Goal: Information Seeking & Learning: Check status

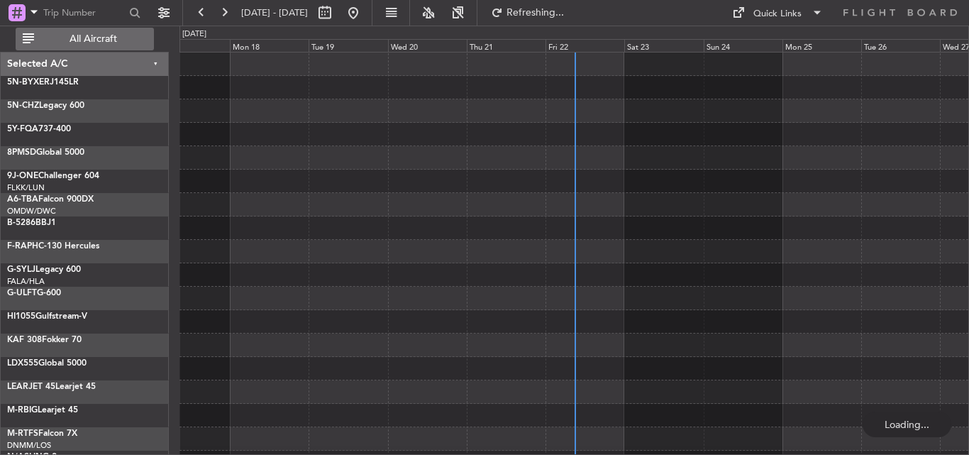
click at [125, 35] on span "All Aircraft" at bounding box center [93, 39] width 113 height 10
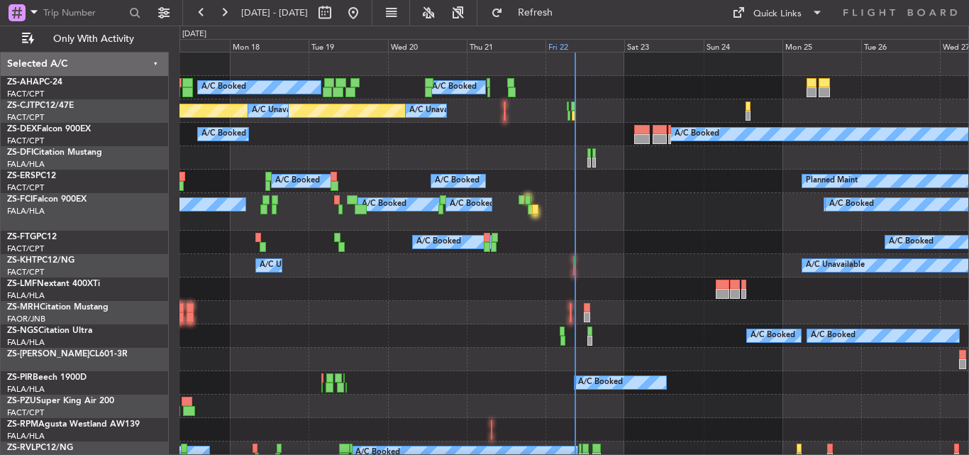
click at [559, 44] on div "Fri 22" at bounding box center [585, 45] width 79 height 13
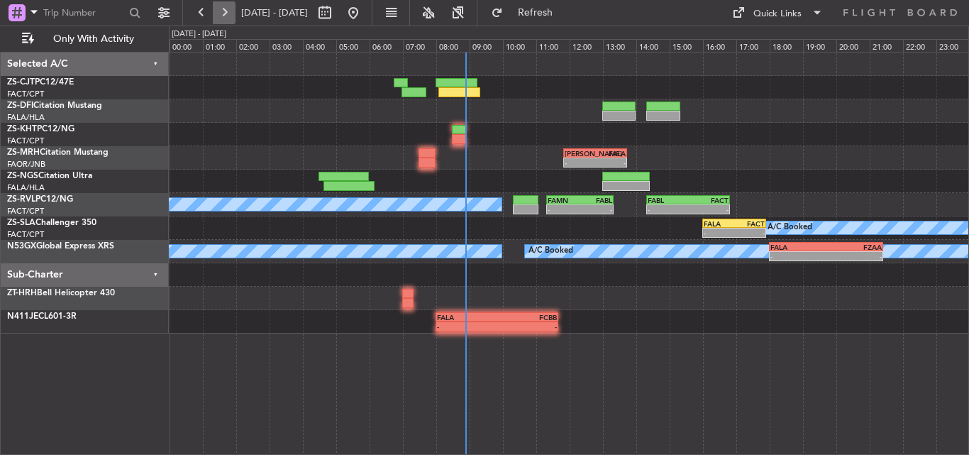
click at [228, 9] on button at bounding box center [224, 12] width 23 height 23
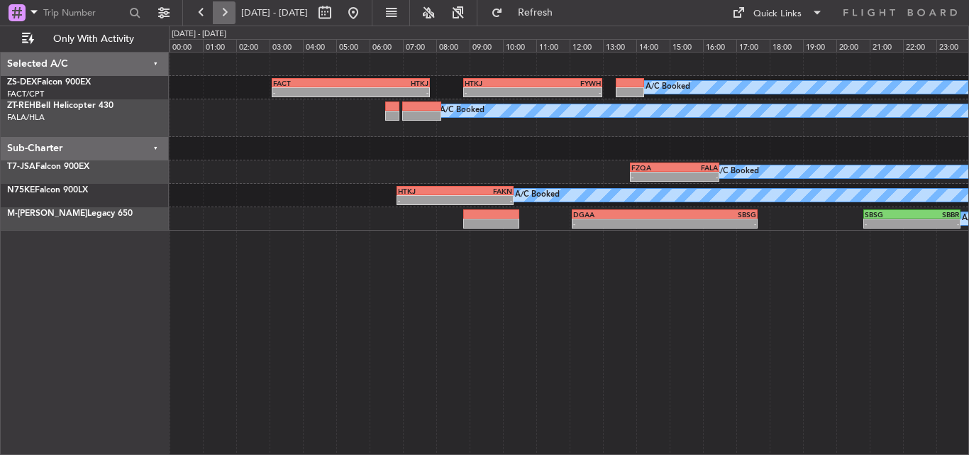
click at [228, 6] on button at bounding box center [224, 12] width 23 height 23
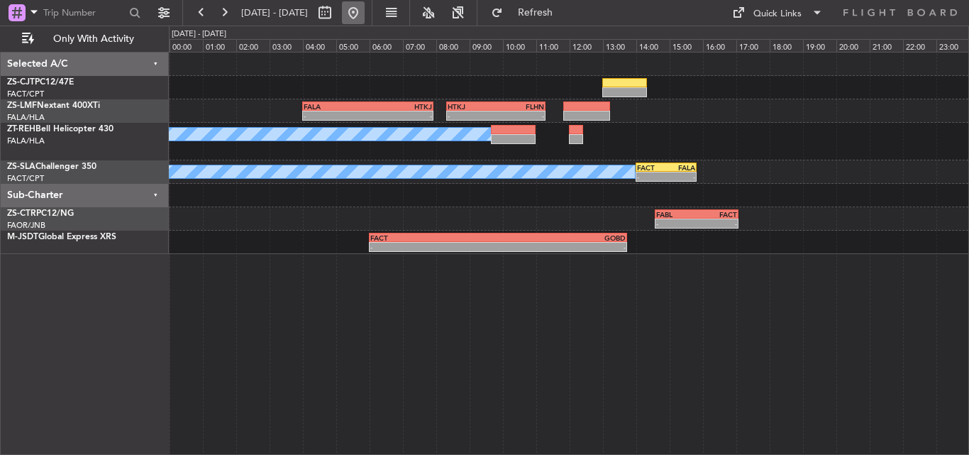
click at [365, 13] on button at bounding box center [353, 12] width 23 height 23
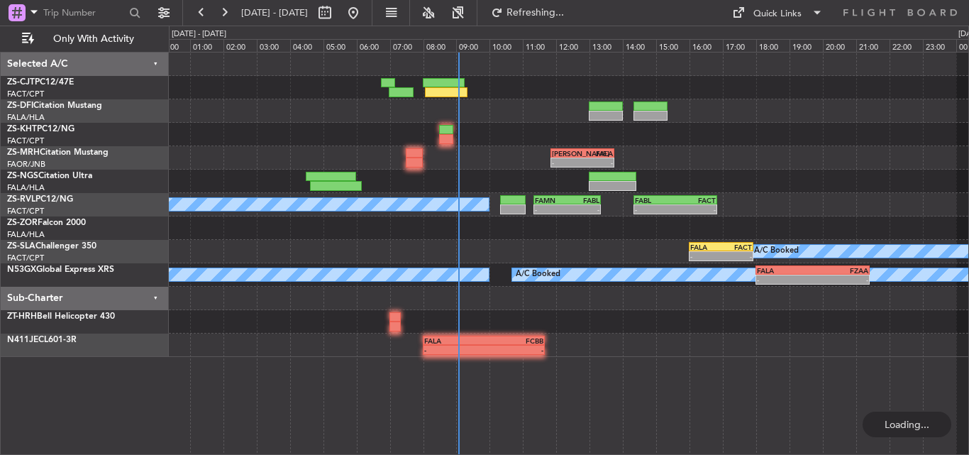
click at [310, 158] on div "- - [PERSON_NAME] 11:50 Z FALA 13:45 Z A/C Booked - - FAMN 11:20 Z FABL 13:20 Z…" at bounding box center [569, 205] width 800 height 304
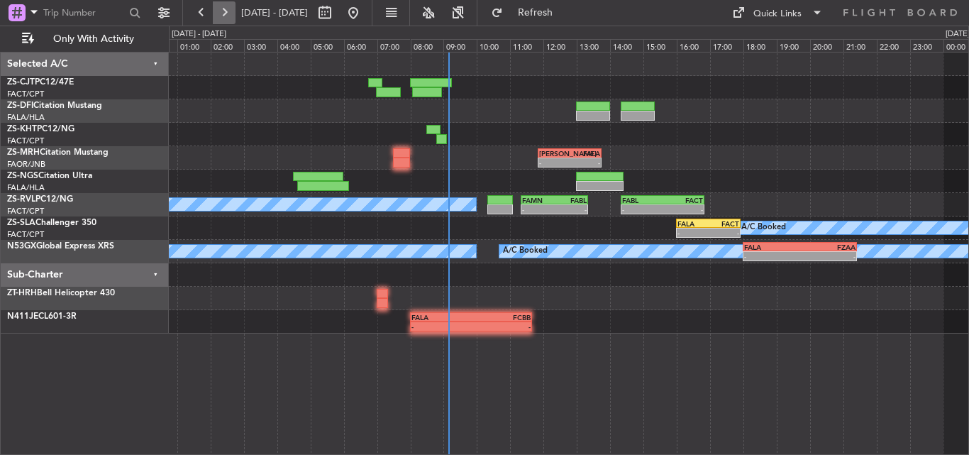
click at [222, 6] on button at bounding box center [224, 12] width 23 height 23
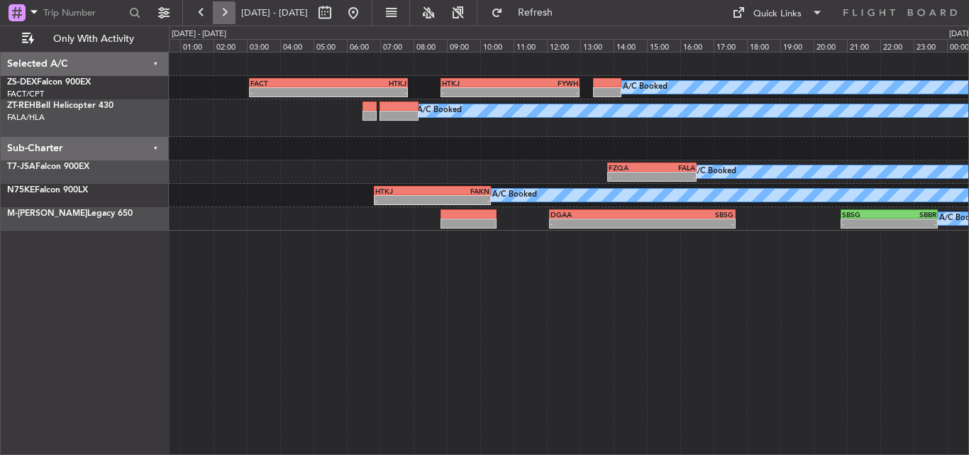
click at [222, 6] on button at bounding box center [224, 12] width 23 height 23
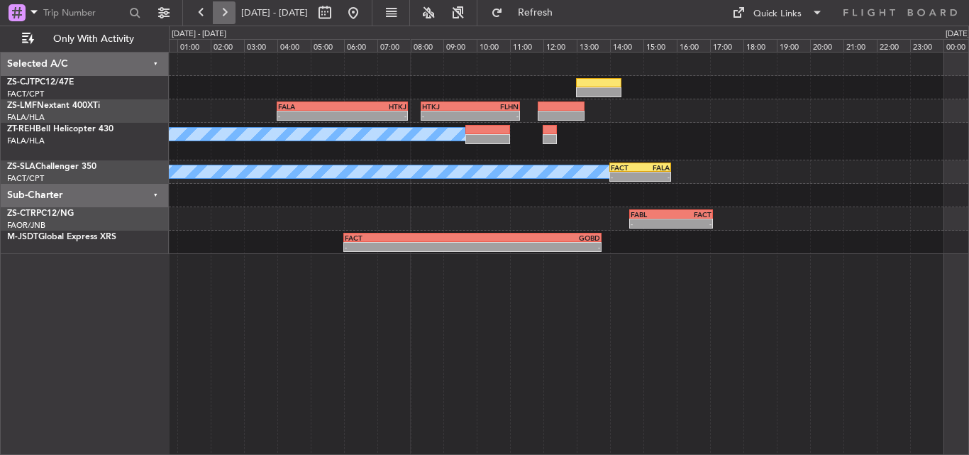
click at [222, 6] on button at bounding box center [224, 12] width 23 height 23
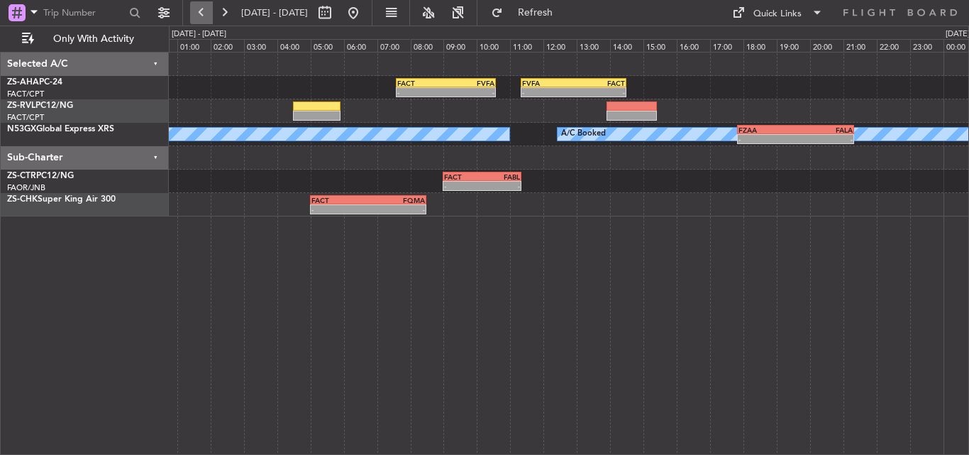
click at [195, 12] on button at bounding box center [201, 12] width 23 height 23
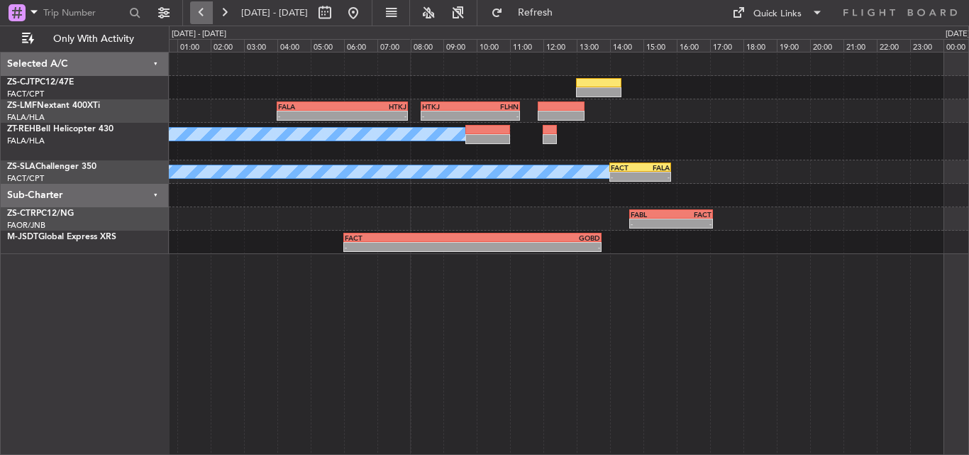
click at [195, 12] on button at bounding box center [201, 12] width 23 height 23
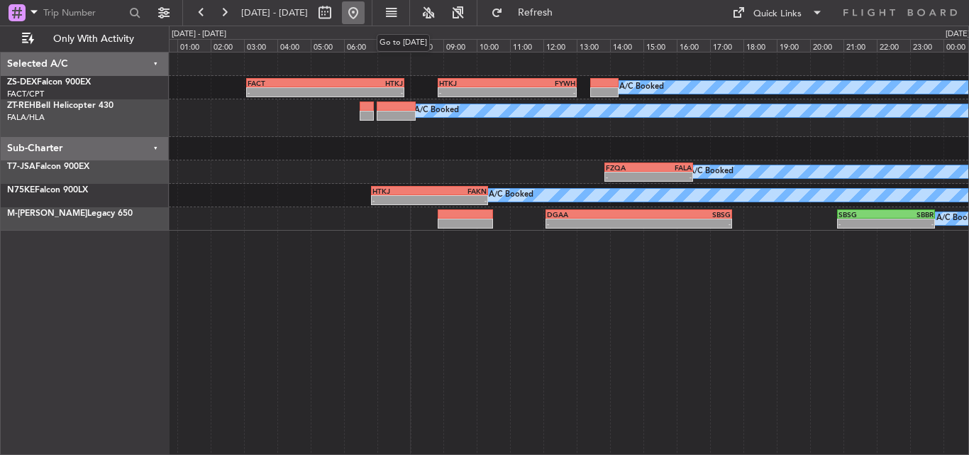
click at [365, 13] on button at bounding box center [353, 12] width 23 height 23
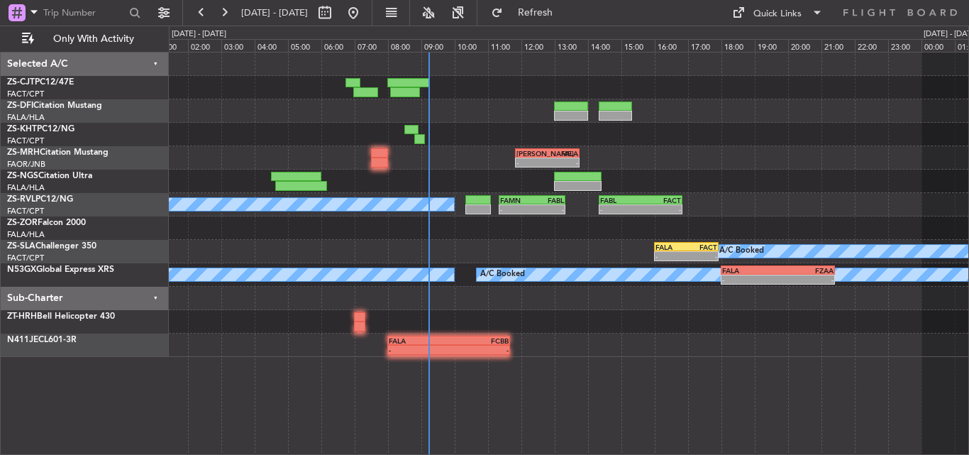
click at [284, 151] on div "- - [PERSON_NAME] 11:50 Z FALA 13:45 Z FABL 14:20 Z FACT 16:50 Z - - FAMN 11:20…" at bounding box center [569, 205] width 800 height 304
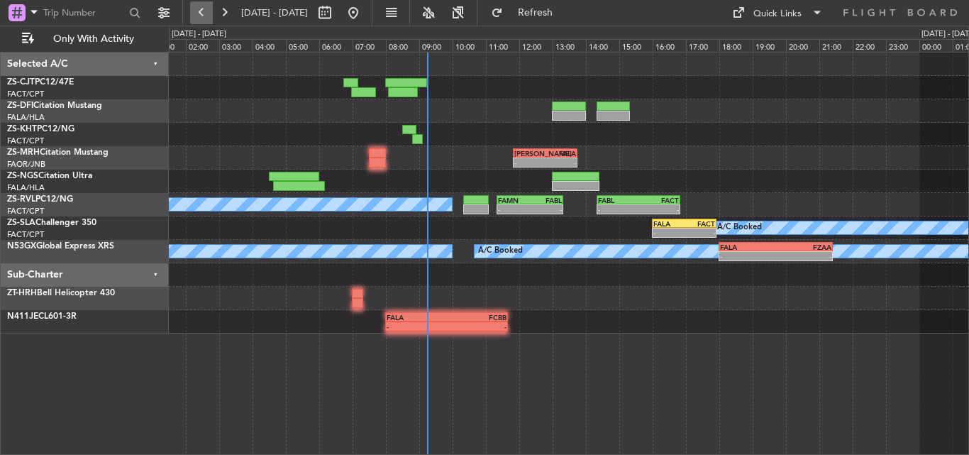
click at [198, 12] on button at bounding box center [201, 12] width 23 height 23
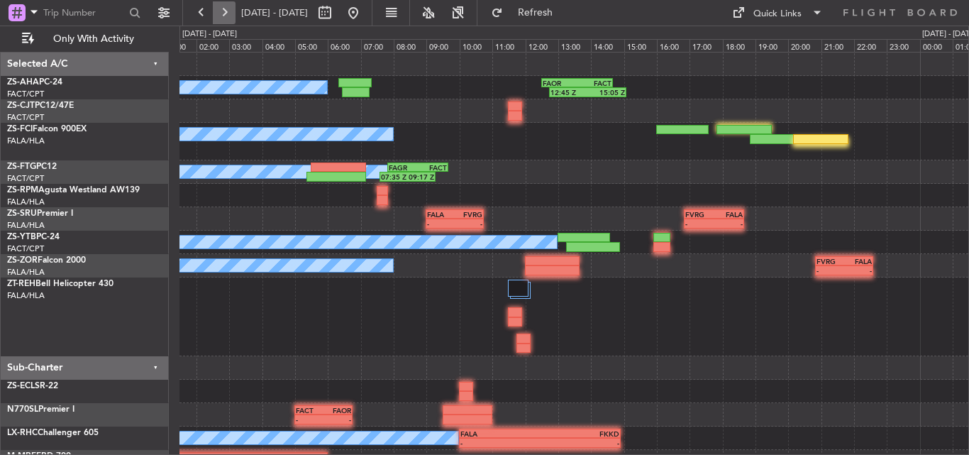
click at [229, 10] on button at bounding box center [224, 12] width 23 height 23
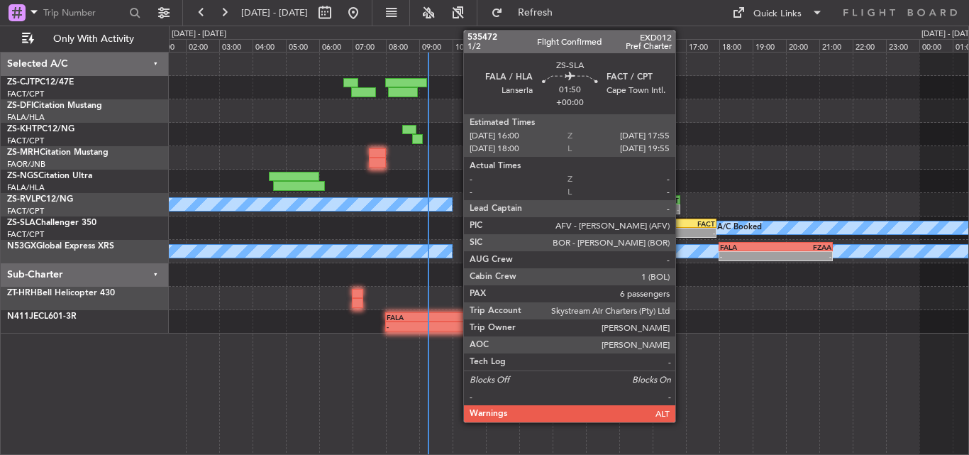
click at [682, 226] on div "FALA" at bounding box center [669, 223] width 31 height 9
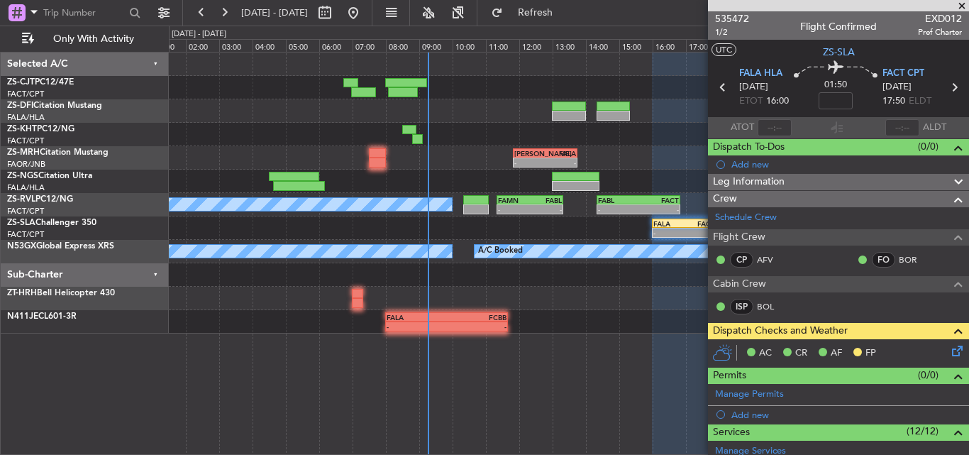
click at [962, 6] on span at bounding box center [962, 6] width 14 height 13
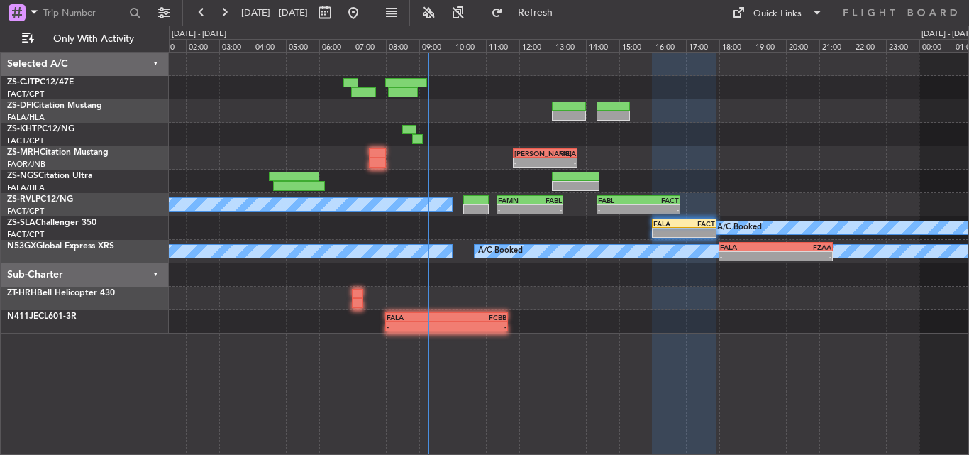
type input "0"
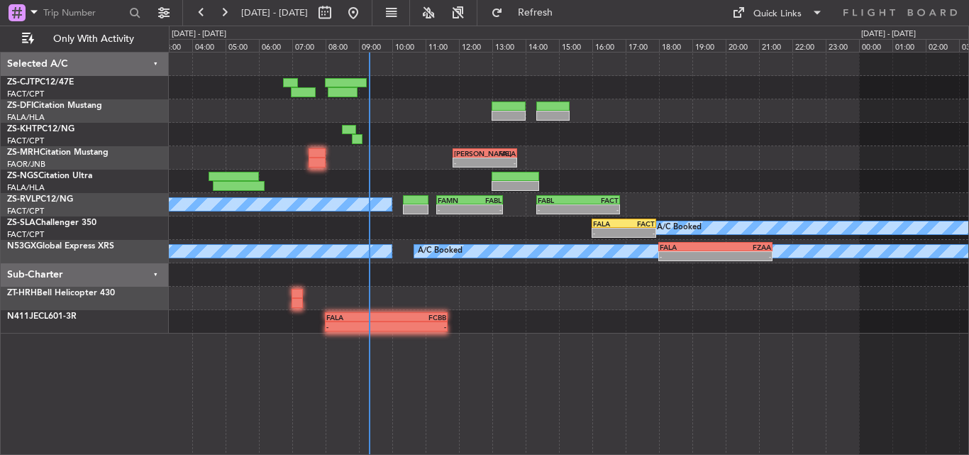
click at [456, 128] on div "- - [PERSON_NAME] 11:50 Z FALA 13:45 Z A/C Booked - - FAMN 11:20 Z FABL 13:20 Z…" at bounding box center [569, 193] width 800 height 281
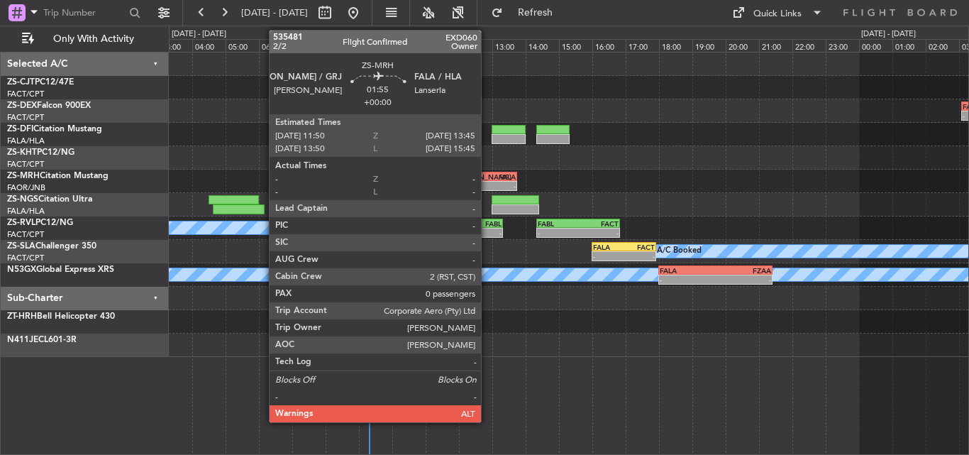
click at [488, 177] on div "FALA" at bounding box center [500, 176] width 31 height 9
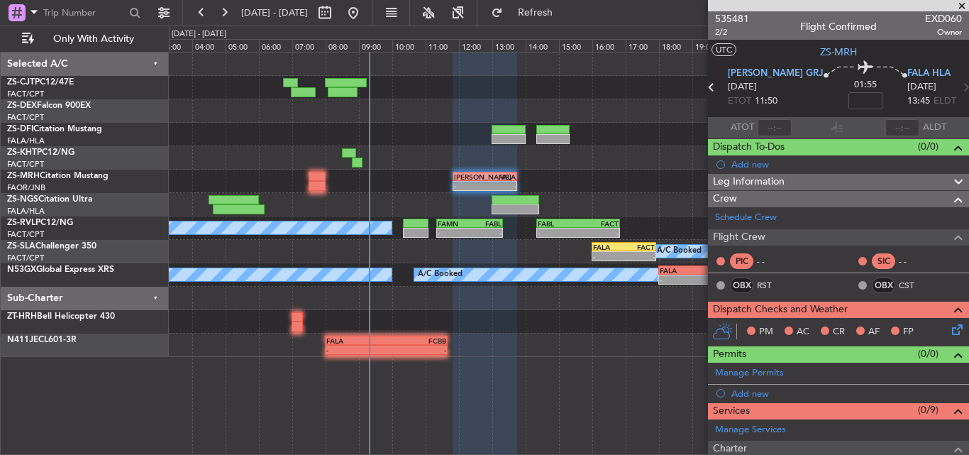
click at [961, 1] on span at bounding box center [962, 6] width 14 height 13
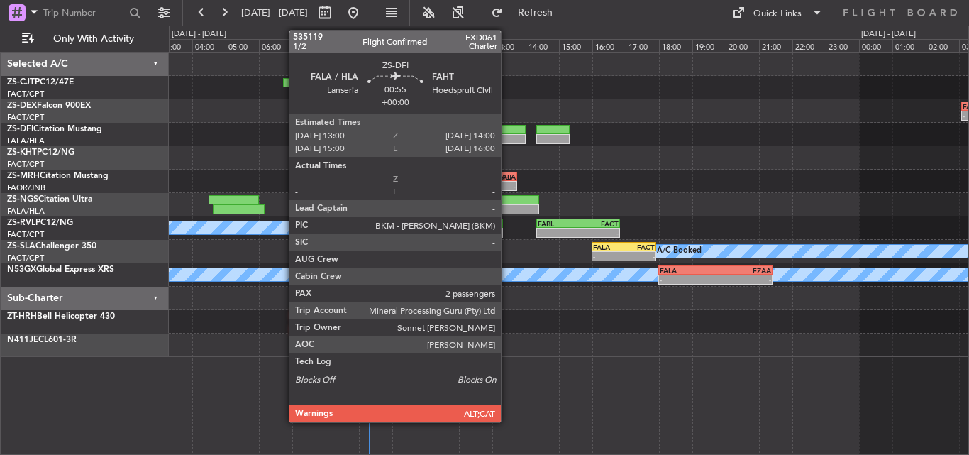
click at [507, 138] on div at bounding box center [508, 139] width 33 height 10
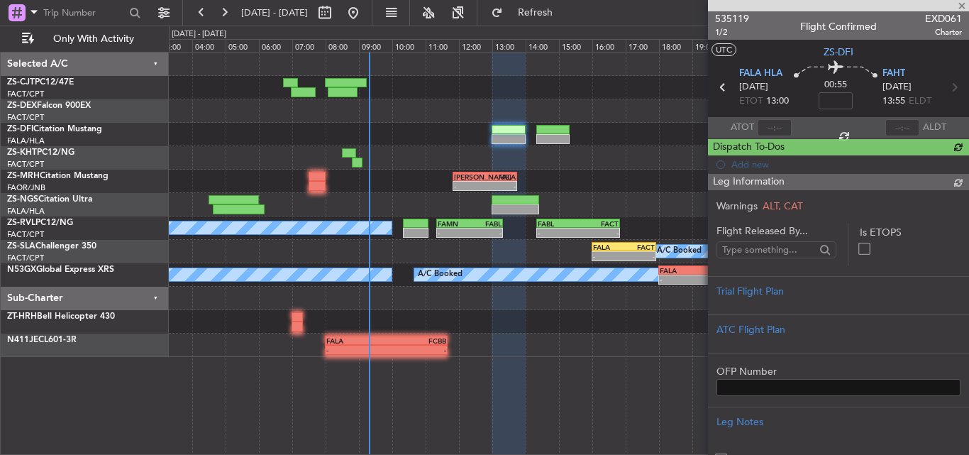
click at [735, 17] on span "535119" at bounding box center [732, 18] width 34 height 15
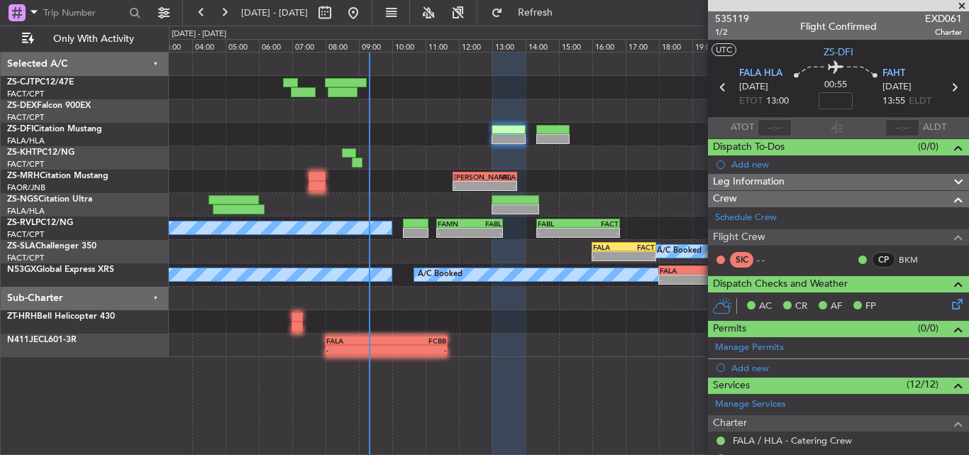
click at [961, 5] on span at bounding box center [962, 6] width 14 height 13
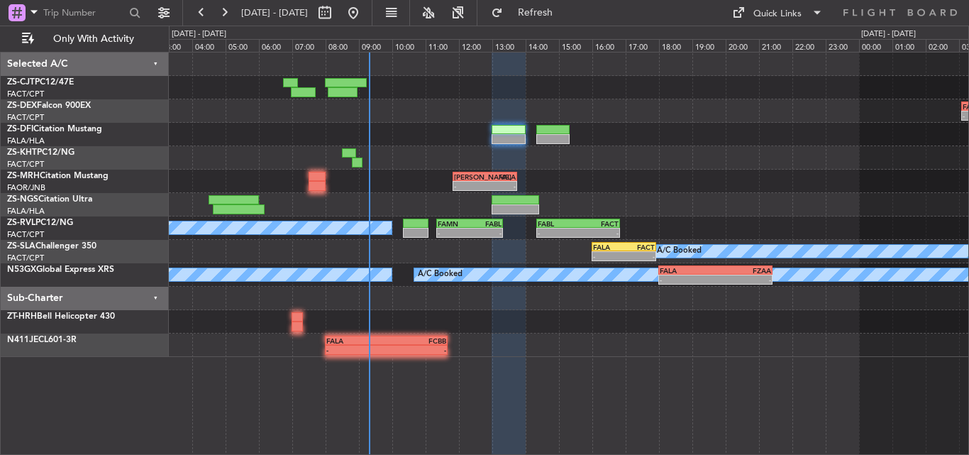
type input "0"
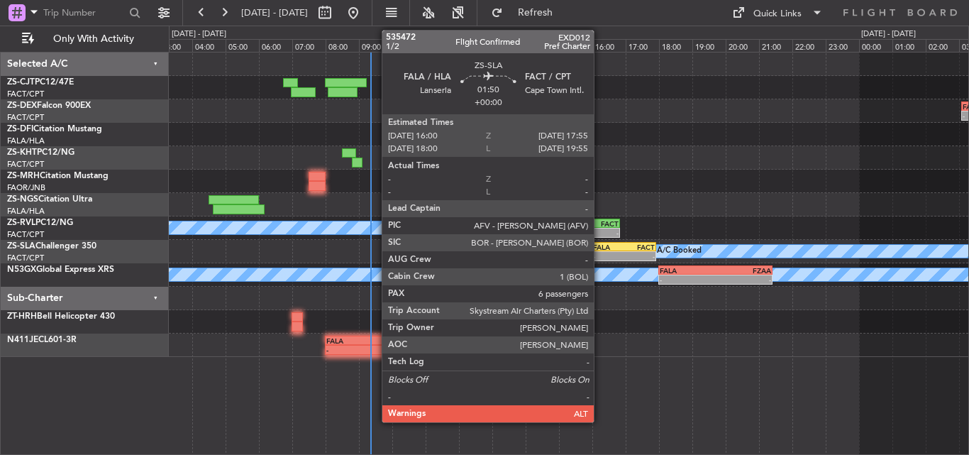
click at [600, 252] on div "-" at bounding box center [608, 256] width 31 height 9
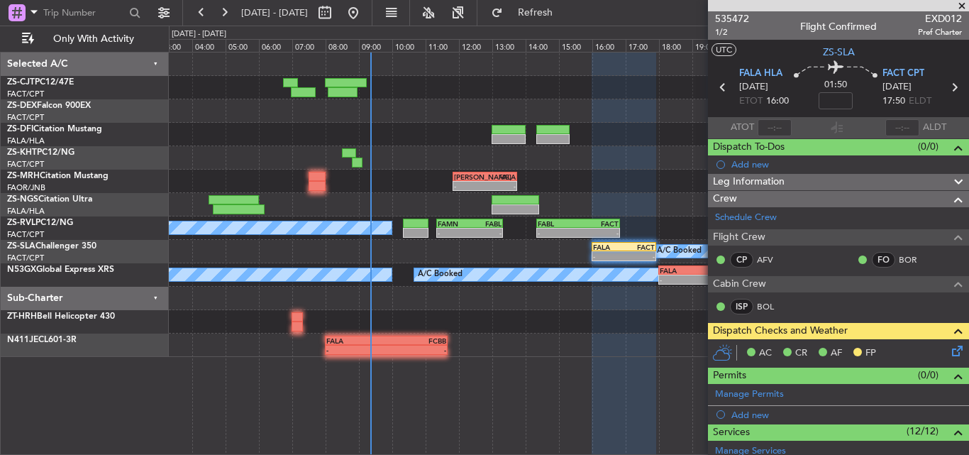
click at [960, 6] on span at bounding box center [962, 6] width 14 height 13
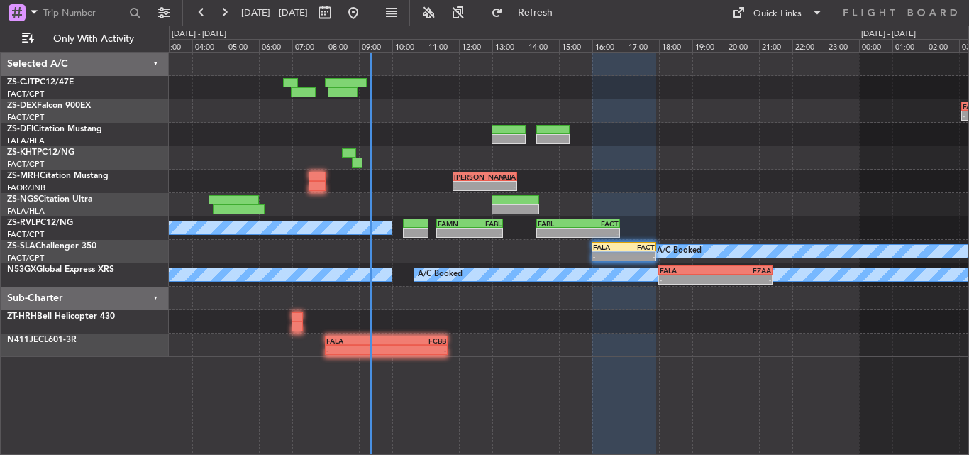
type input "0"
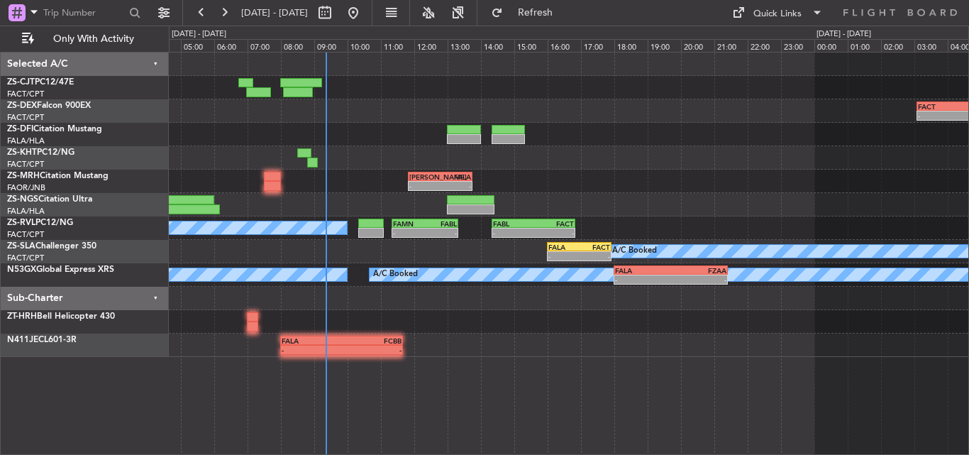
click at [429, 89] on div "- - FACT 03:05 Z HTKJ 07:50 Z - - HTKJ 08:50 Z FYWH 13:00 Z - - [PERSON_NAME] 1…" at bounding box center [569, 205] width 800 height 304
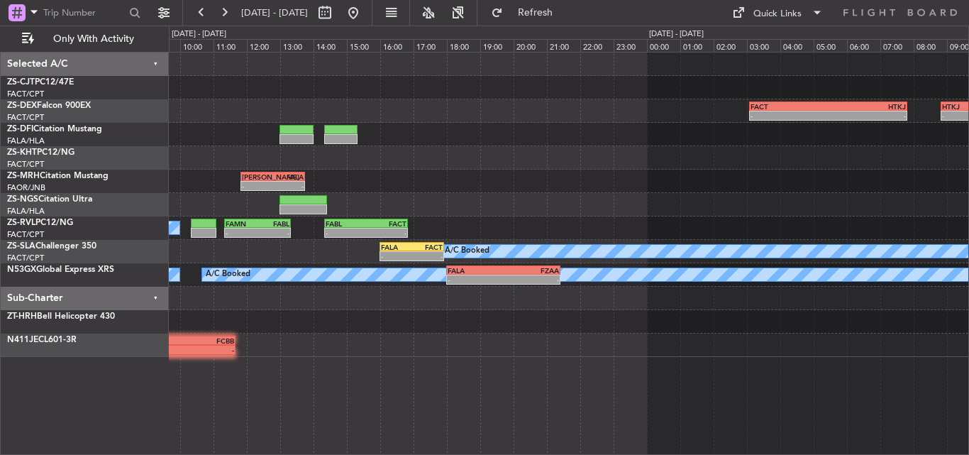
click at [409, 181] on div "- - FACT 03:05 Z HTKJ 07:50 Z HTKJ 08:50 Z FYWH 13:00 Z - - A/C Booked - - [PER…" at bounding box center [569, 205] width 800 height 304
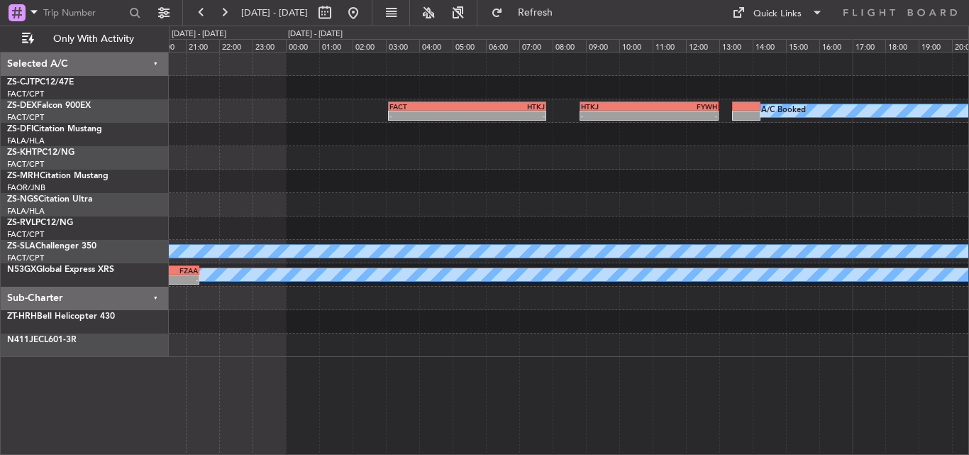
click at [411, 209] on div "- - FACT 03:05 Z HTKJ 07:50 Z HTKJ 08:50 Z FYWH 13:00 Z - - A/C Booked FABL 14:…" at bounding box center [569, 205] width 800 height 304
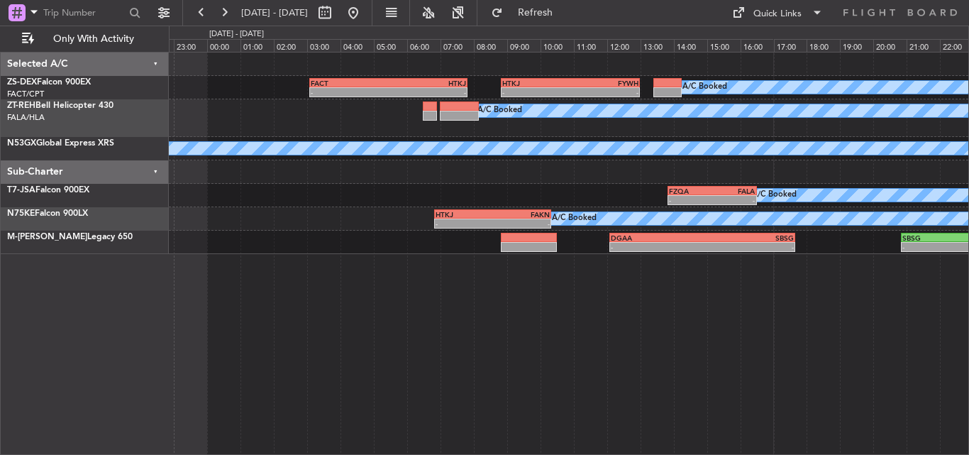
click at [408, 260] on div "- - FACT 03:05 Z HTKJ 07:50 Z HTKJ 08:50 Z FYWH 13:00 Z - - A/C Booked A/C Book…" at bounding box center [569, 253] width 800 height 403
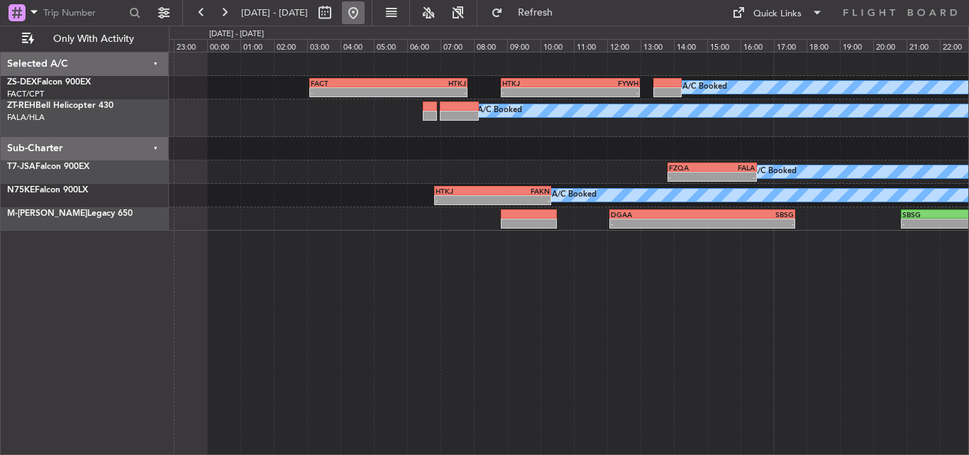
click at [365, 16] on button at bounding box center [353, 12] width 23 height 23
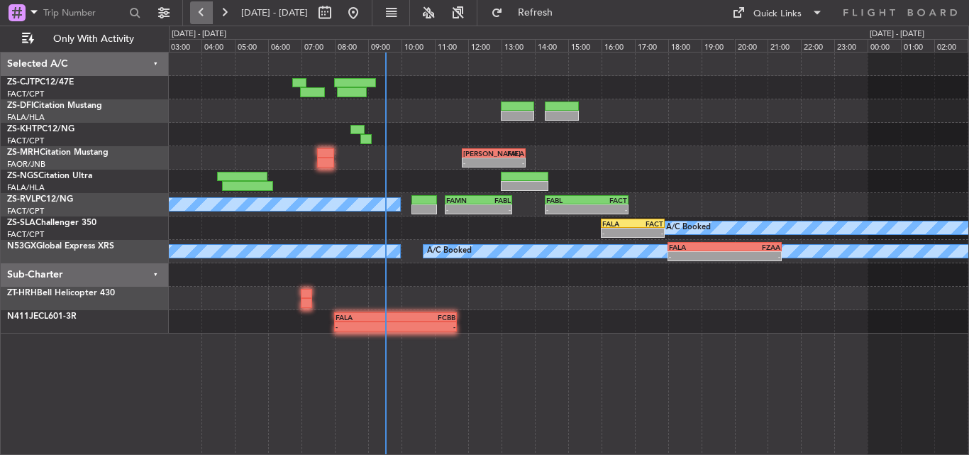
click at [195, 14] on button at bounding box center [201, 12] width 23 height 23
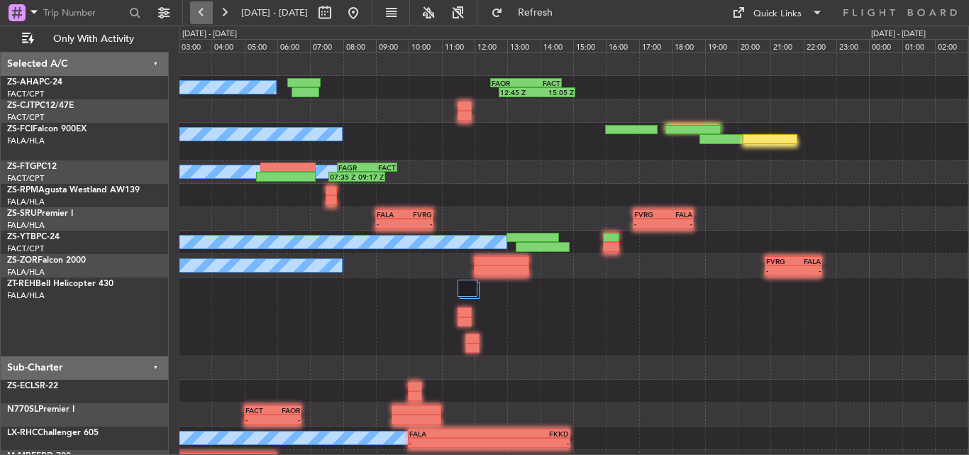
click at [195, 14] on button at bounding box center [201, 12] width 23 height 23
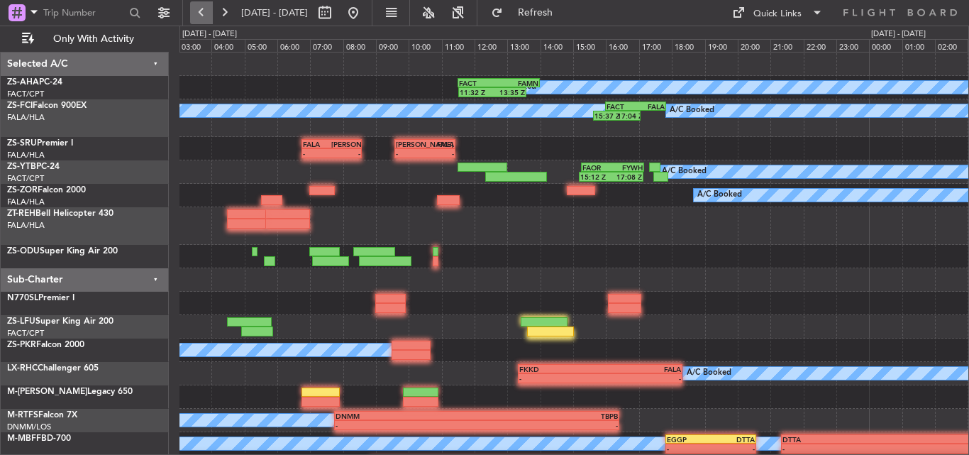
click at [195, 14] on button at bounding box center [201, 12] width 23 height 23
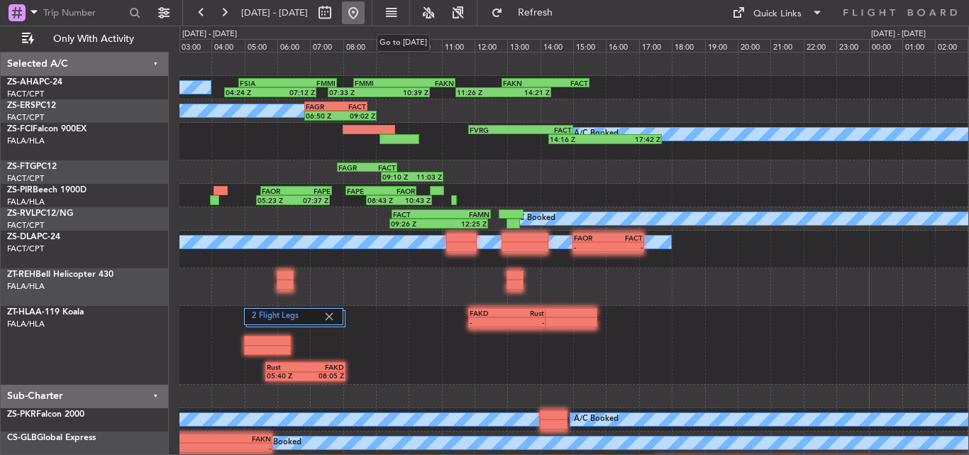
click at [365, 12] on button at bounding box center [353, 12] width 23 height 23
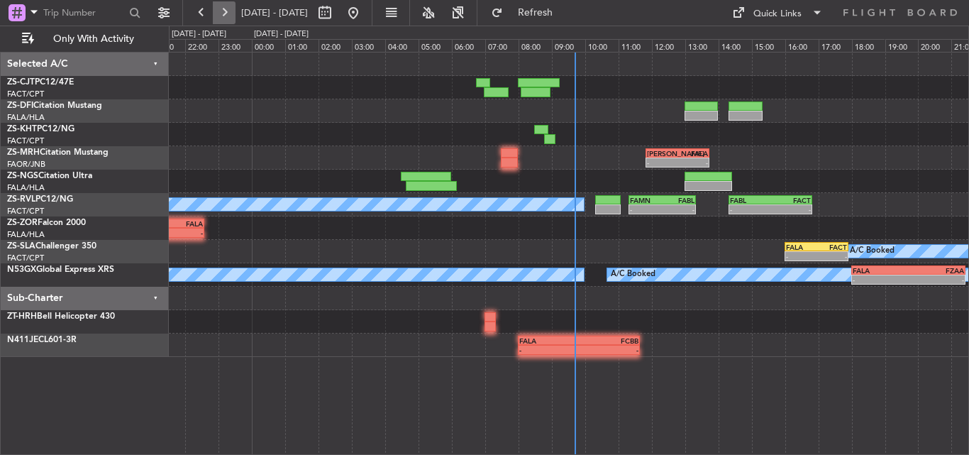
click at [221, 14] on button at bounding box center [224, 12] width 23 height 23
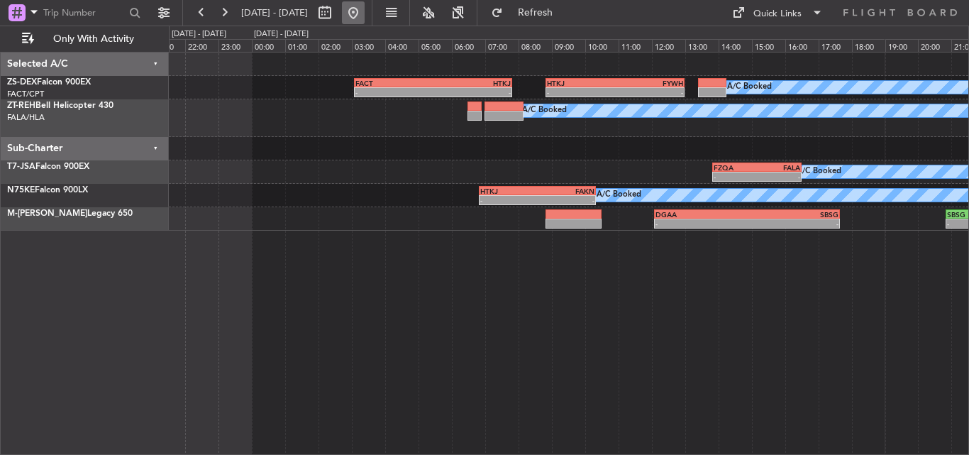
click at [365, 9] on button at bounding box center [353, 12] width 23 height 23
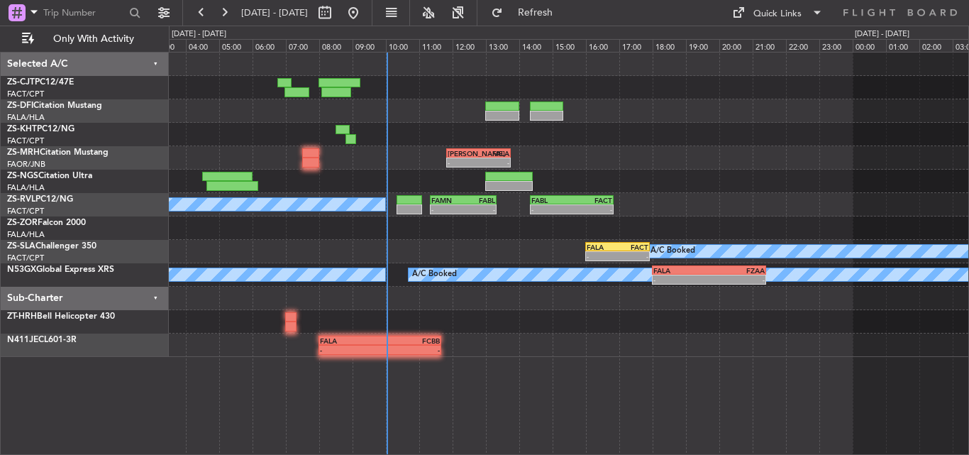
click at [357, 251] on div "- - [PERSON_NAME] 11:50 Z FALA 13:45 Z A/C Booked - - FAMN 11:20 Z FABL 13:20 Z…" at bounding box center [569, 205] width 800 height 304
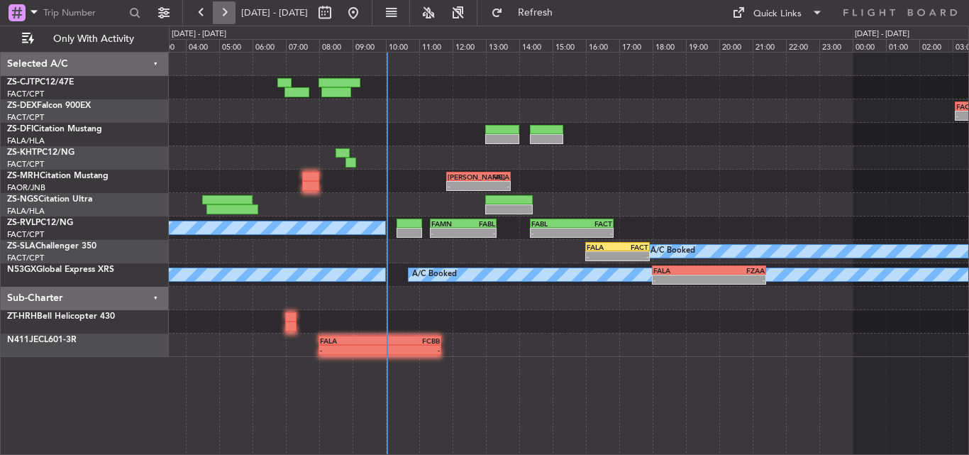
click at [229, 7] on button at bounding box center [224, 12] width 23 height 23
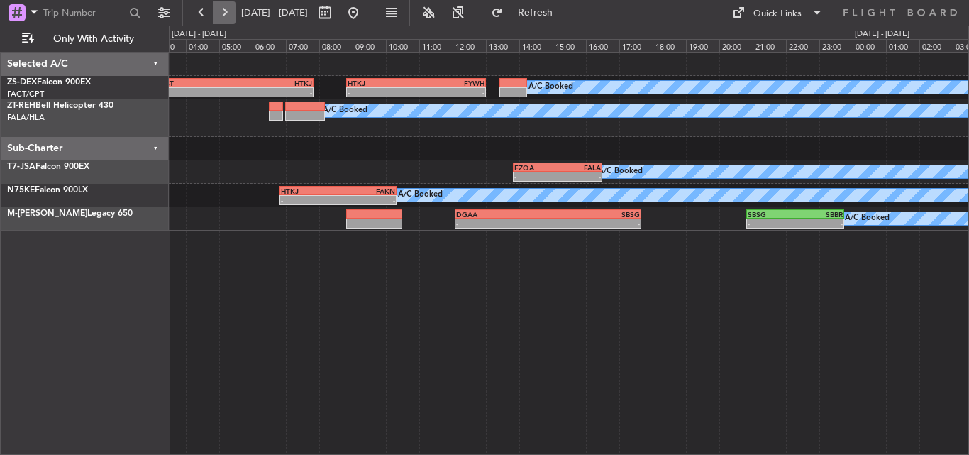
click at [223, 16] on button at bounding box center [224, 12] width 23 height 23
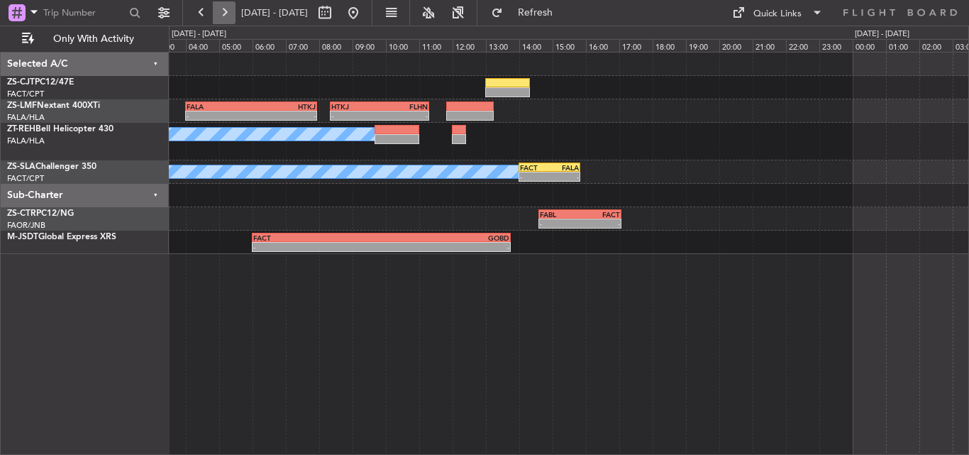
click at [231, 12] on button at bounding box center [224, 12] width 23 height 23
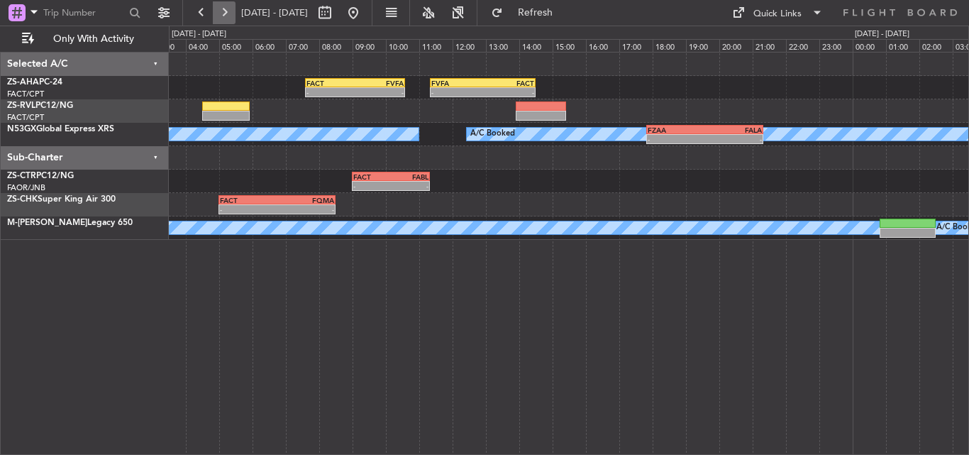
click at [231, 4] on button at bounding box center [224, 12] width 23 height 23
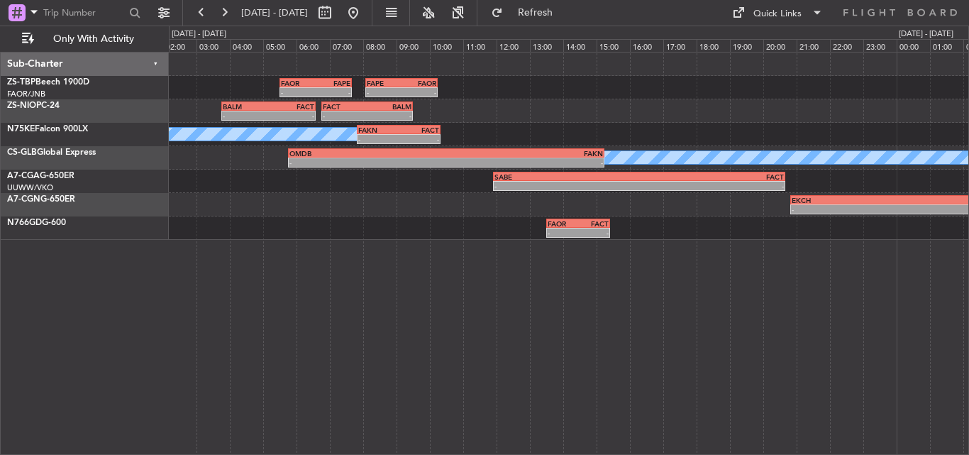
click at [260, 92] on div "- - FAOR 05:30 Z FAPE 07:40 Z - - FAPE 08:05 Z FAOR 10:15 Z" at bounding box center [569, 87] width 800 height 23
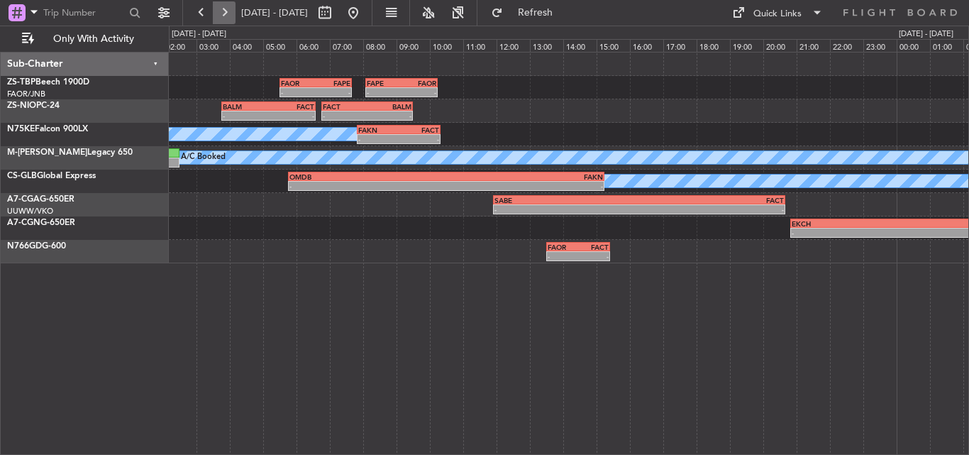
click at [218, 16] on button at bounding box center [224, 12] width 23 height 23
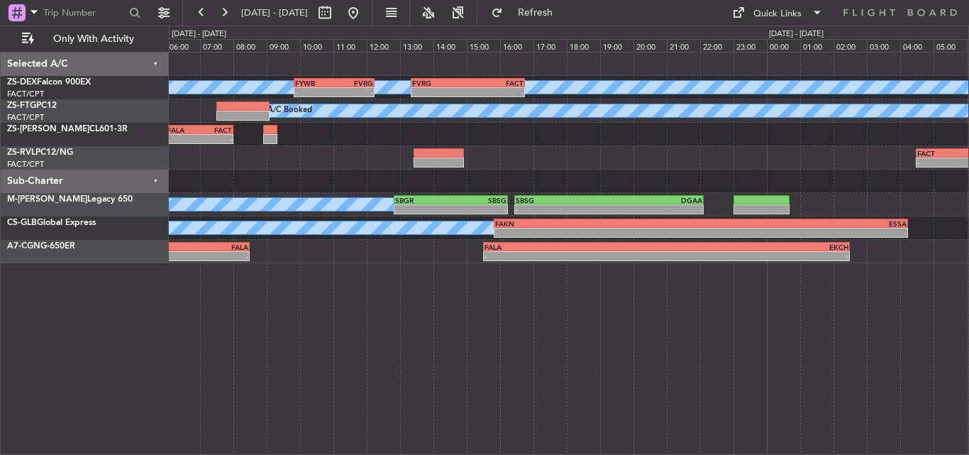
click at [590, 294] on div "A/C Booked A/C Booked - - FYWB 09:50 Z FVRG 12:15 Z - - FVRG 13:20 Z FACT 16:45…" at bounding box center [569, 253] width 800 height 403
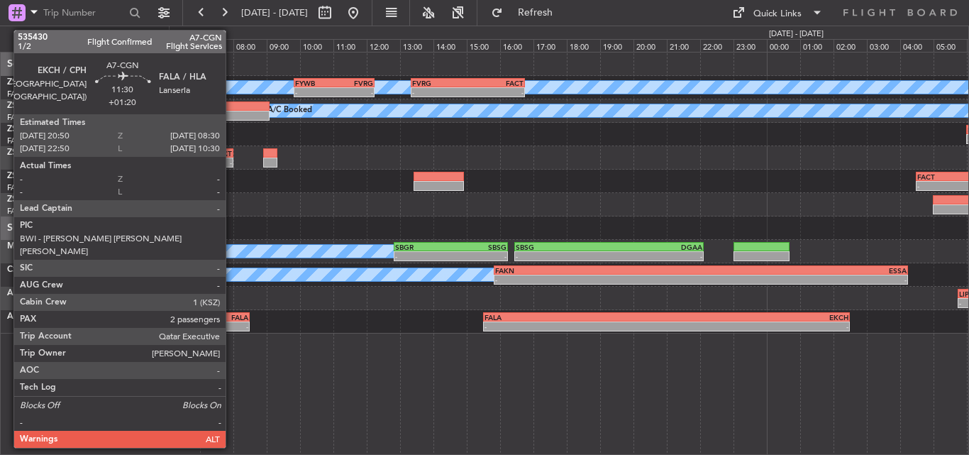
click at [232, 319] on div "FALA" at bounding box center [151, 317] width 193 height 9
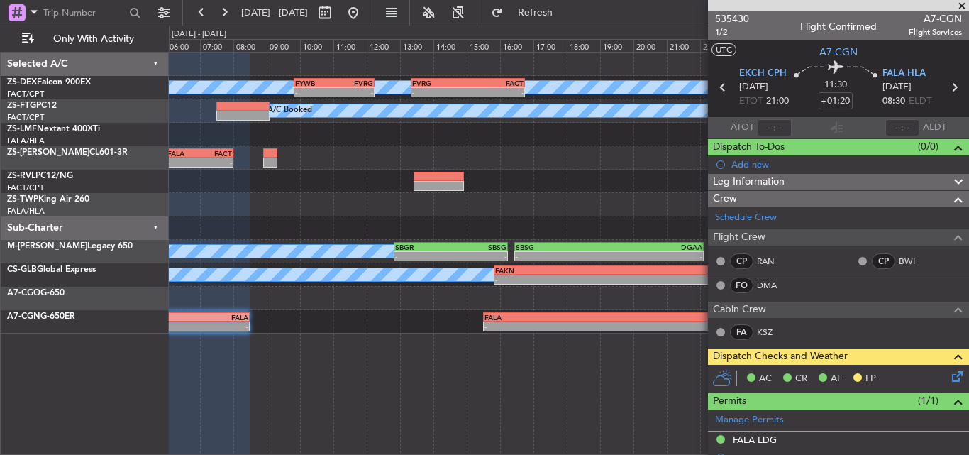
click at [962, 4] on span at bounding box center [962, 6] width 14 height 13
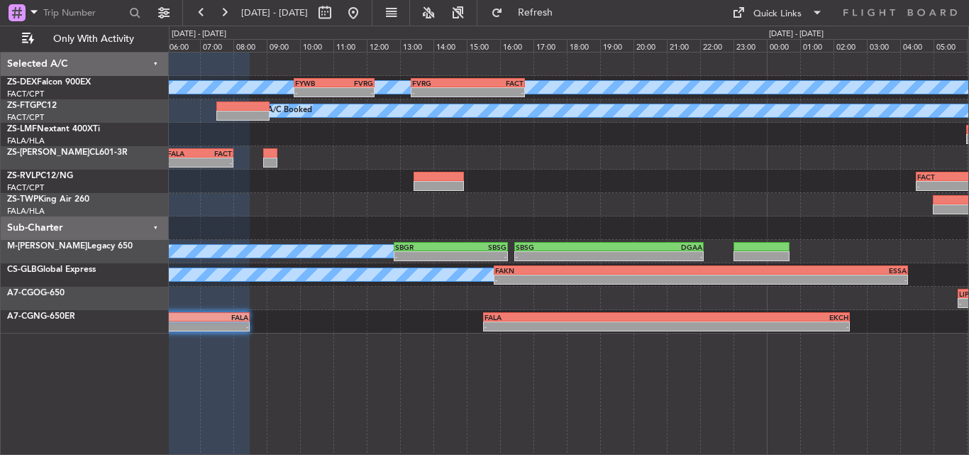
type input "0"
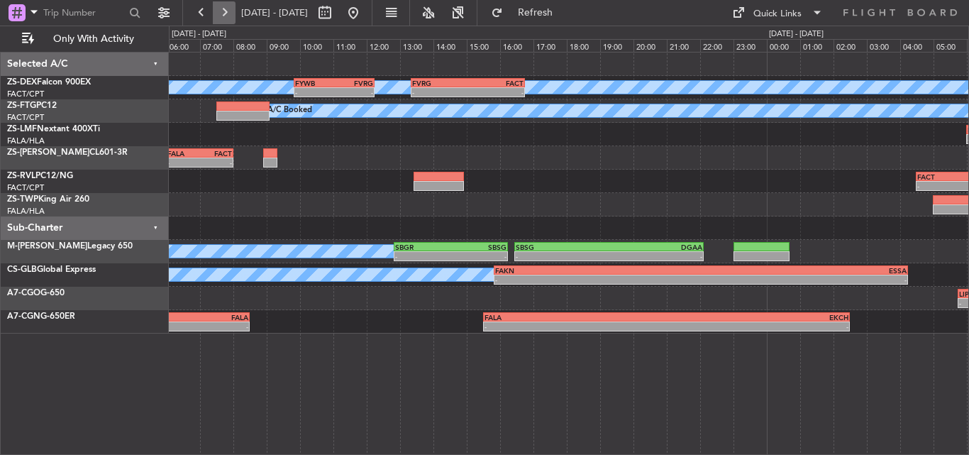
click at [229, 9] on button at bounding box center [224, 12] width 23 height 23
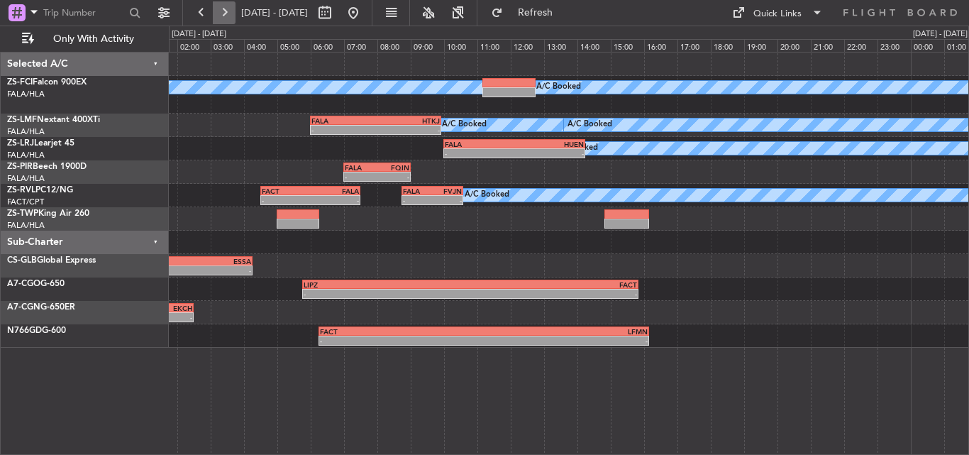
click at [223, 12] on button at bounding box center [224, 12] width 23 height 23
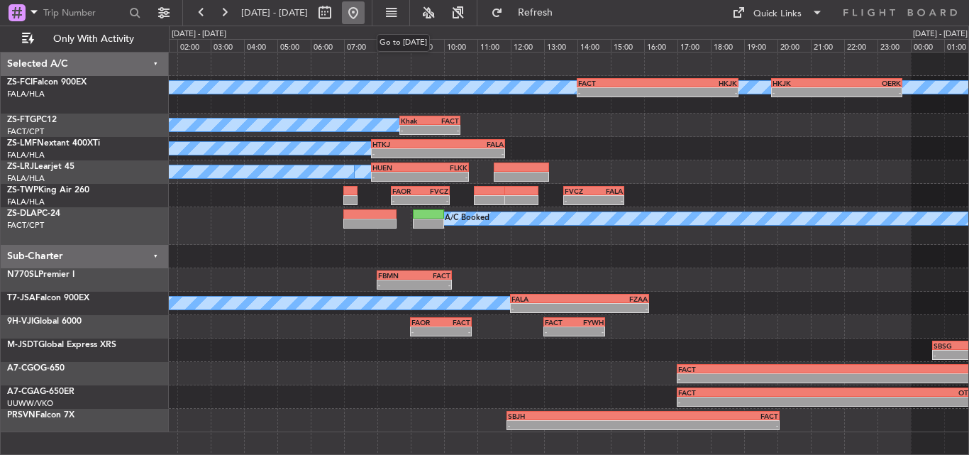
click at [365, 10] on button at bounding box center [353, 12] width 23 height 23
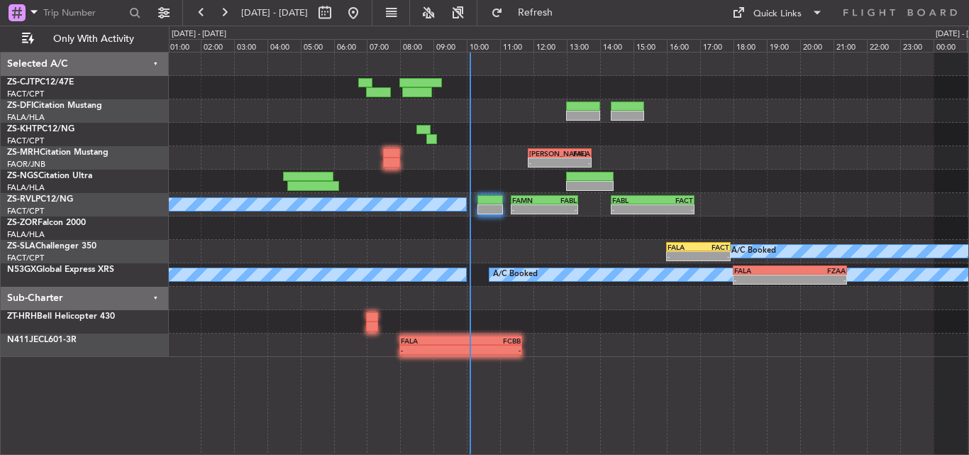
click at [429, 197] on div "- - [PERSON_NAME] 11:50 Z FALA 13:45 Z FAMN 11:20 Z FABL 13:20 Z - - - - FABL 1…" at bounding box center [569, 205] width 800 height 304
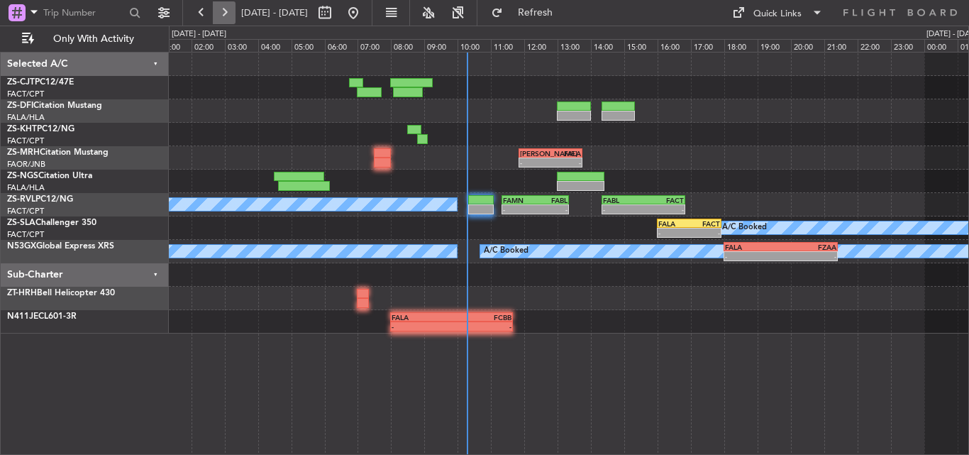
click at [219, 5] on button at bounding box center [224, 12] width 23 height 23
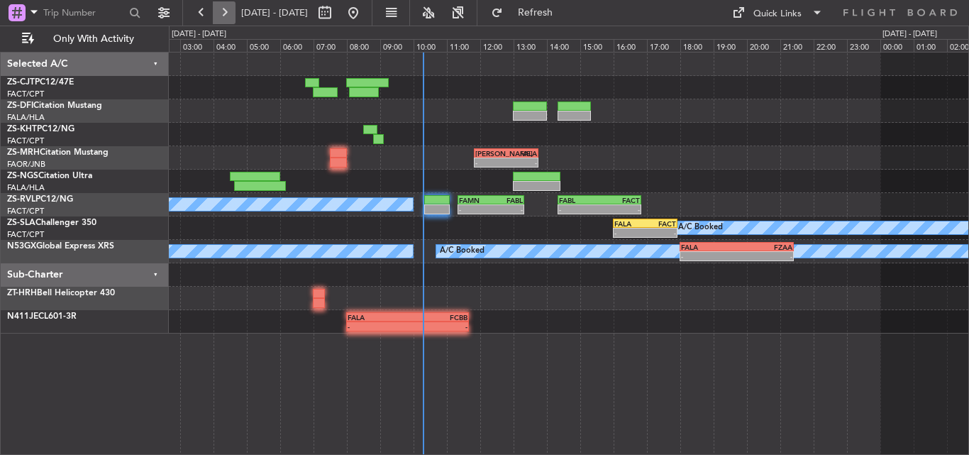
click at [219, 8] on button at bounding box center [224, 12] width 23 height 23
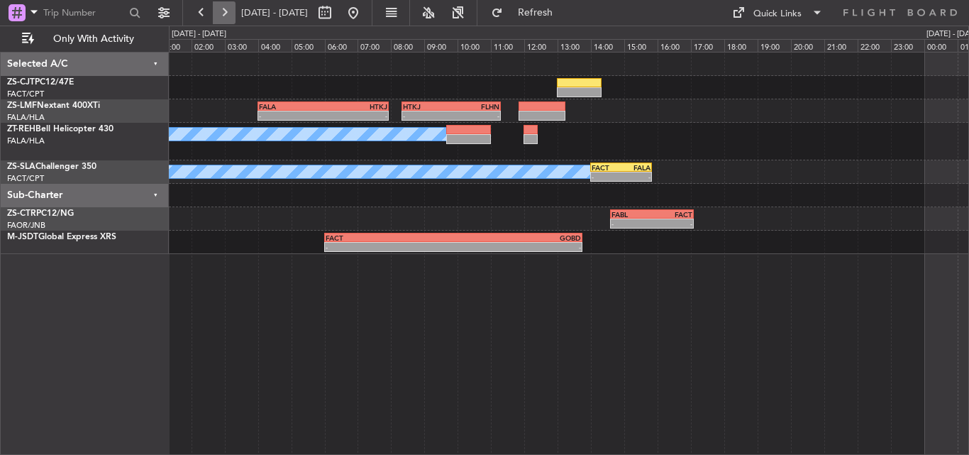
click at [219, 8] on button at bounding box center [224, 12] width 23 height 23
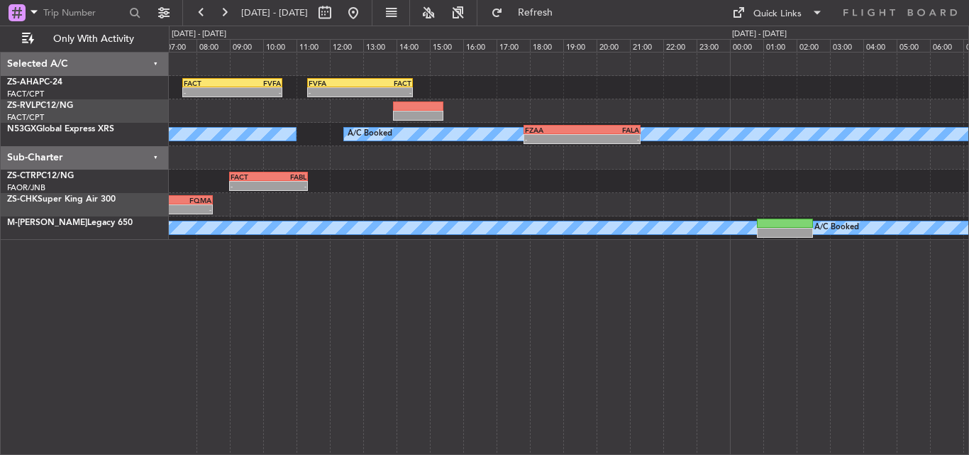
click at [424, 168] on div at bounding box center [569, 157] width 800 height 23
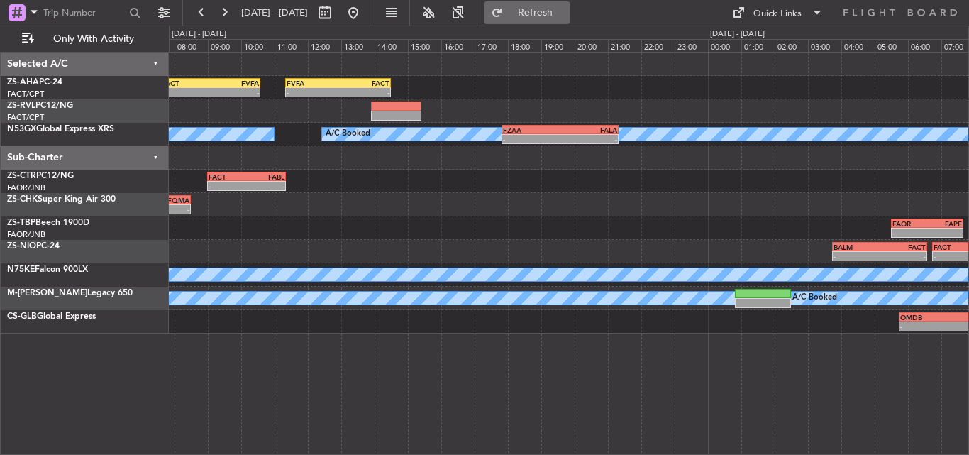
click at [537, 12] on button "Refresh" at bounding box center [527, 12] width 85 height 23
click at [537, 12] on button "Refreshing..." at bounding box center [527, 12] width 85 height 23
click at [365, 12] on button at bounding box center [353, 12] width 23 height 23
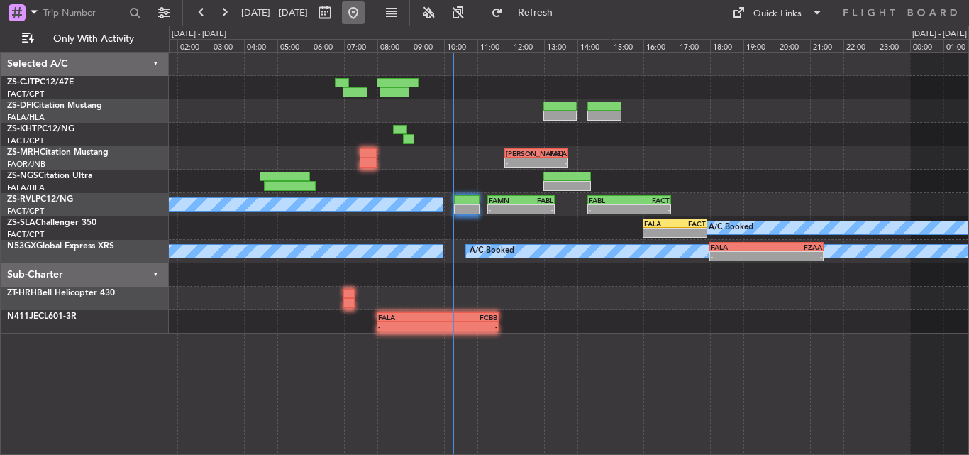
click at [365, 11] on button at bounding box center [353, 12] width 23 height 23
